Goal: Find specific page/section: Find specific page/section

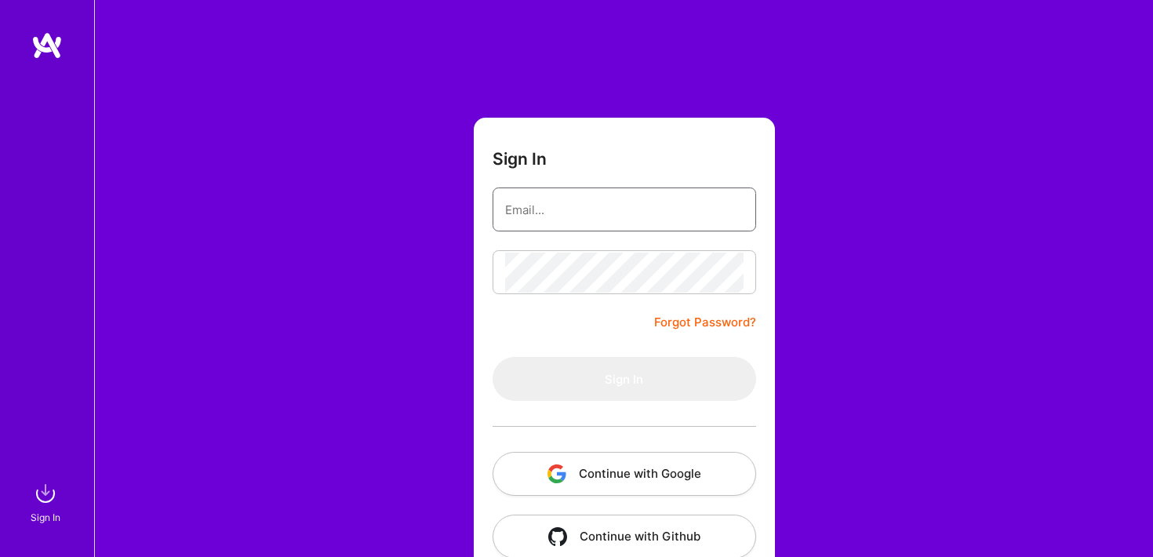
click at [554, 210] on input "email" at bounding box center [624, 210] width 238 height 40
type input "[EMAIL_ADDRESS][DOMAIN_NAME]"
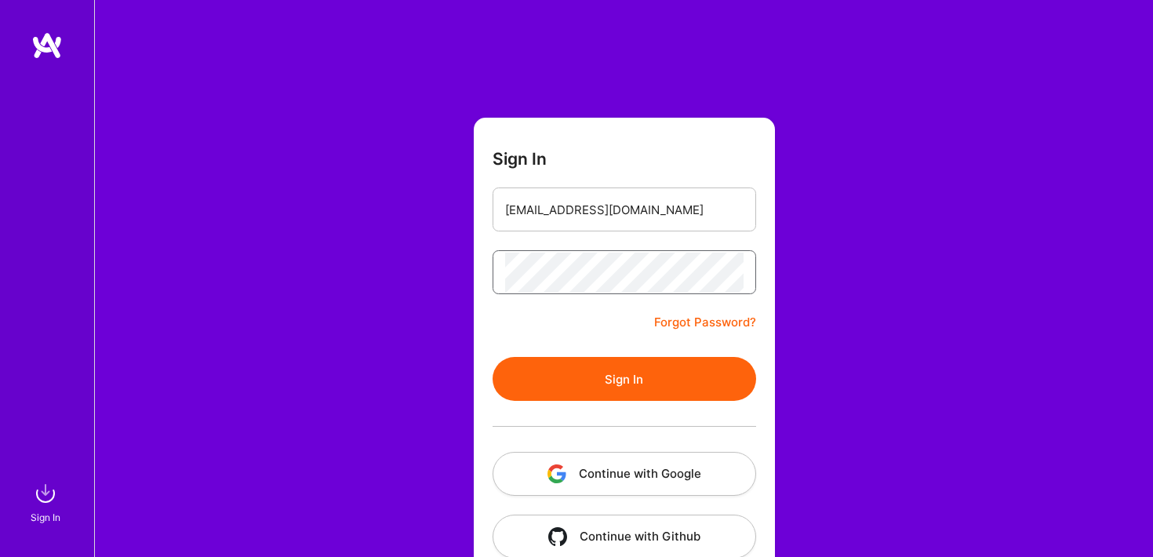
click at [492, 357] on button "Sign In" at bounding box center [623, 379] width 263 height 44
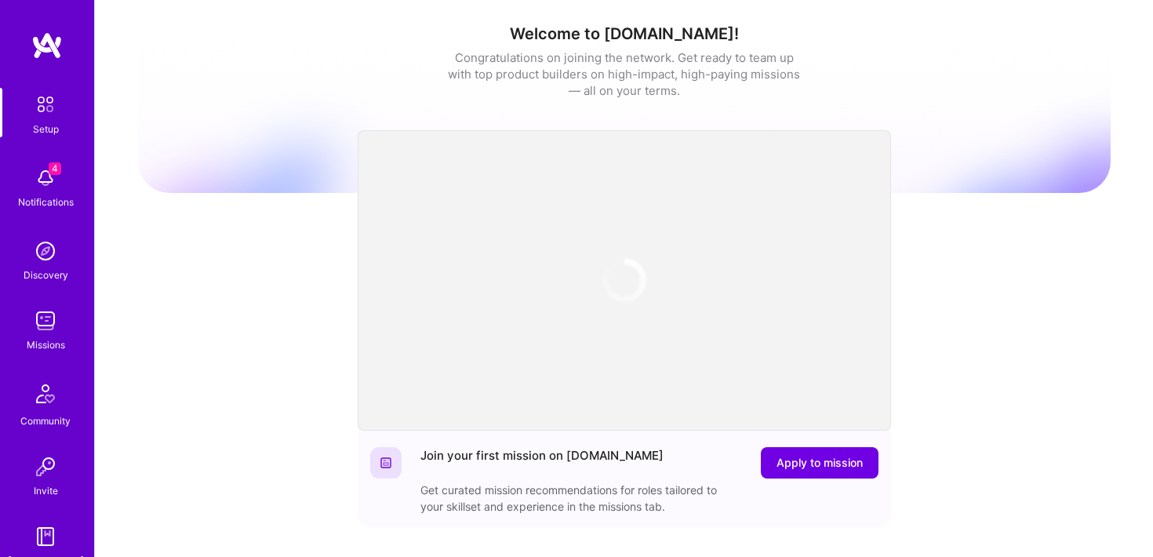
click at [45, 183] on img at bounding box center [45, 177] width 31 height 31
click at [34, 100] on img at bounding box center [45, 104] width 33 height 33
click at [50, 41] on img at bounding box center [46, 45] width 31 height 28
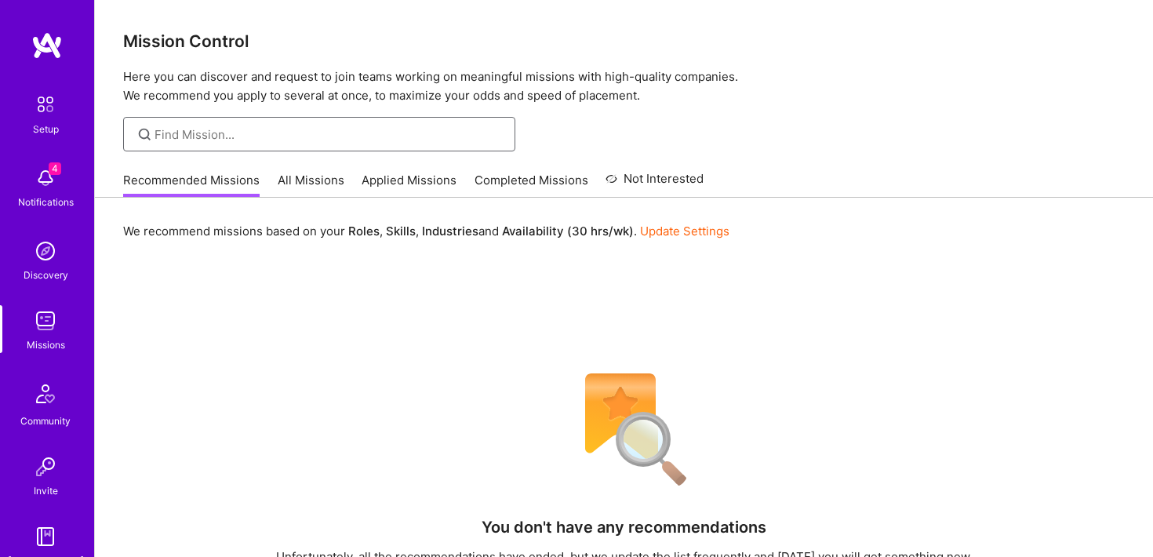
click at [398, 140] on input at bounding box center [328, 134] width 349 height 16
click at [316, 176] on link "All Missions" at bounding box center [311, 185] width 67 height 26
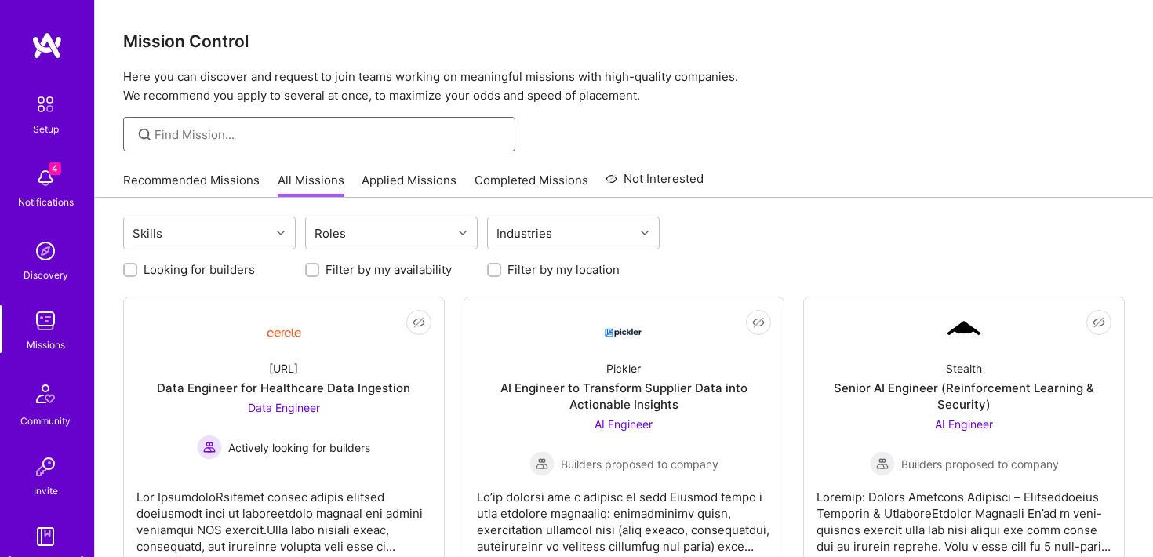
click at [316, 140] on input at bounding box center [328, 134] width 349 height 16
type input "product manager"
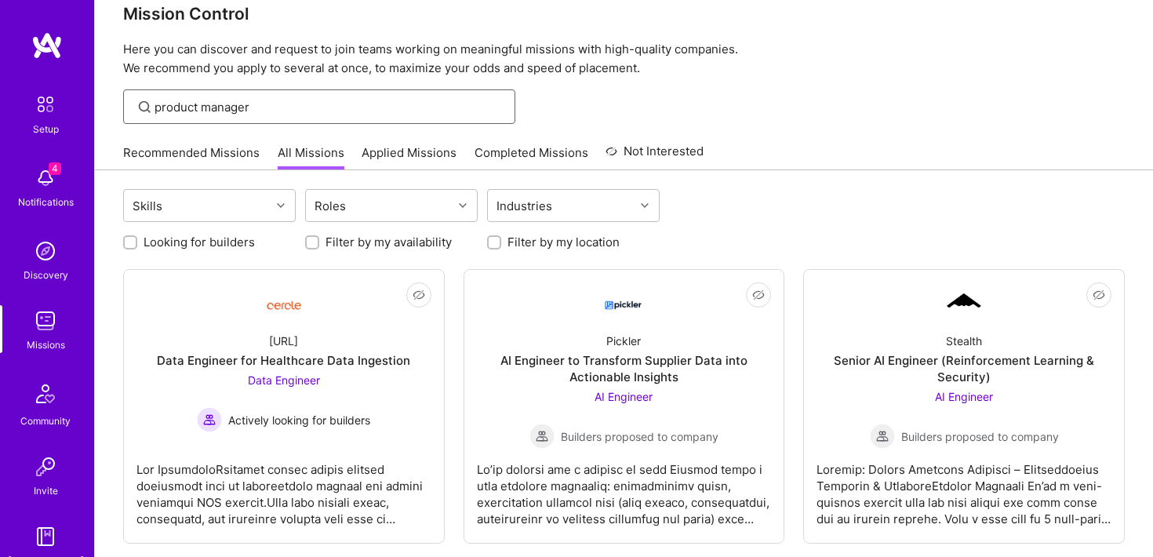
scroll to position [28, 0]
click at [324, 96] on div "product manager" at bounding box center [319, 106] width 392 height 34
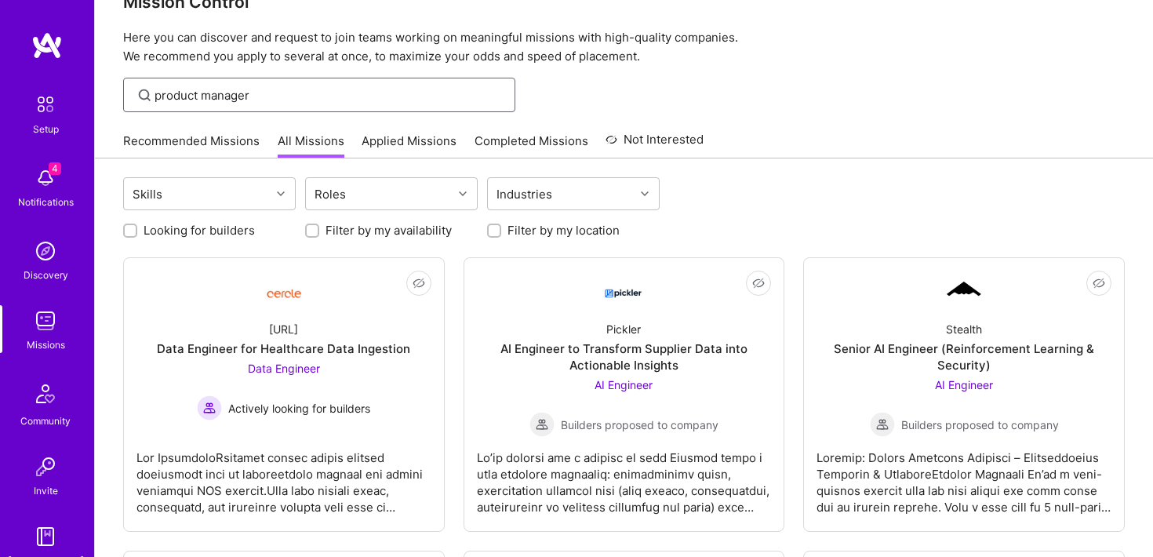
scroll to position [0, 0]
